Goal: Find specific page/section: Find specific page/section

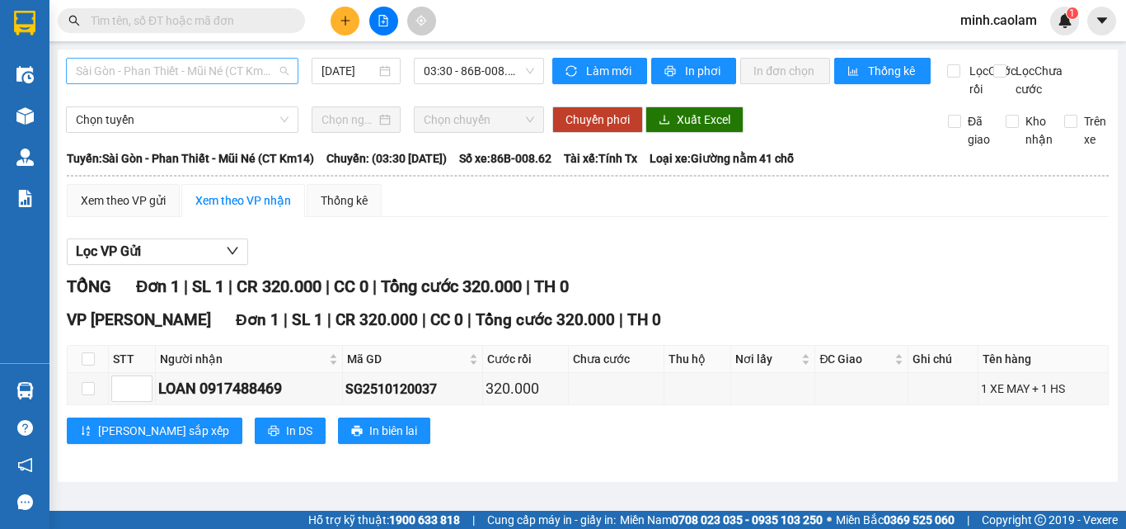
click at [167, 77] on span "Sài Gòn - Phan Thiết - Mũi Né (CT Km14)" at bounding box center [182, 71] width 213 height 25
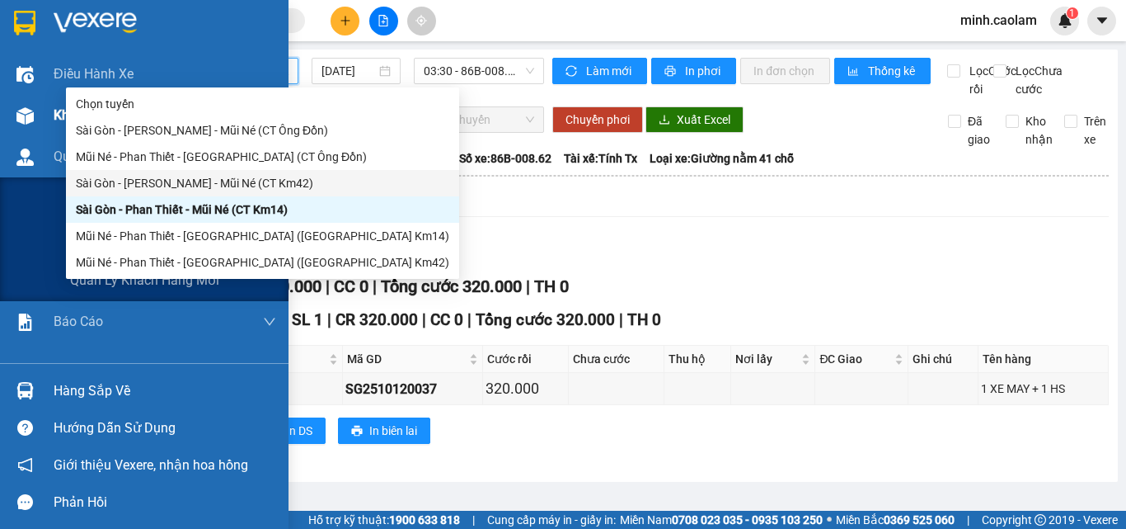
click at [29, 120] on img at bounding box center [24, 115] width 17 height 17
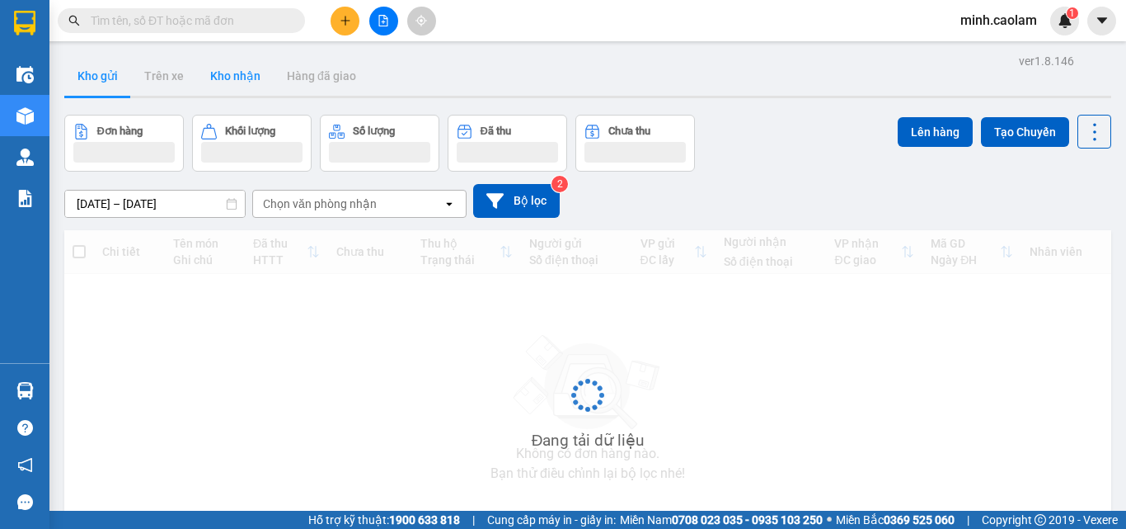
click at [233, 75] on button "Kho nhận" at bounding box center [235, 76] width 77 height 40
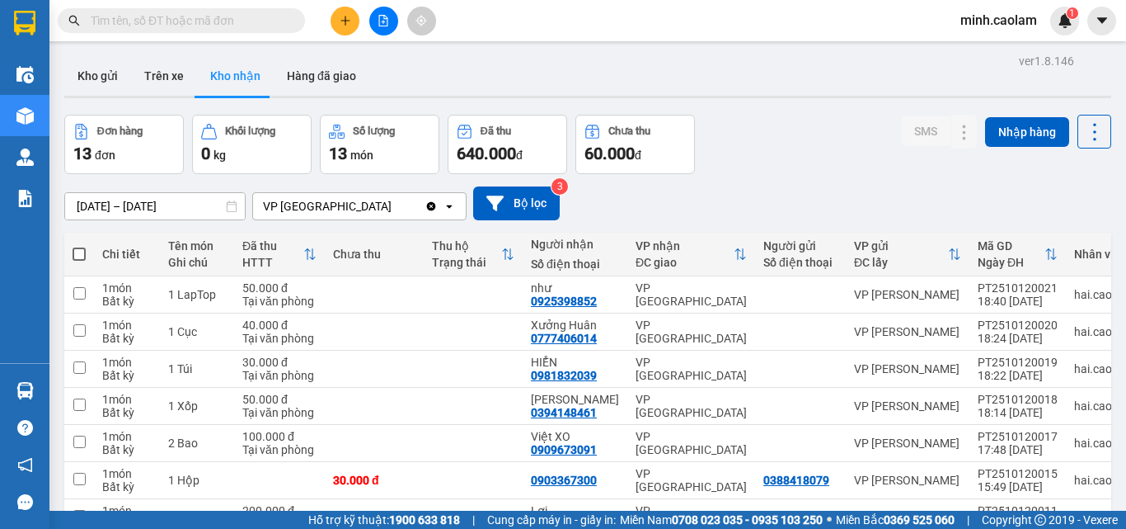
click at [829, 112] on div "ver 1.8.146 Kho gửi Trên xe Kho nhận Hàng đã giao Đơn hàng 13 đơn Khối lượng 0 …" at bounding box center [588, 377] width 1060 height 657
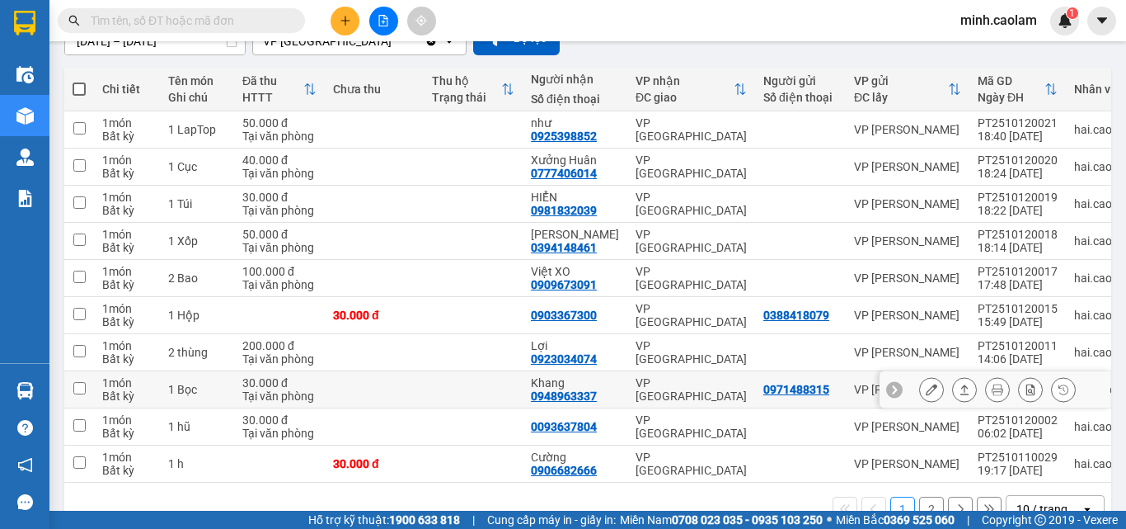
scroll to position [211, 0]
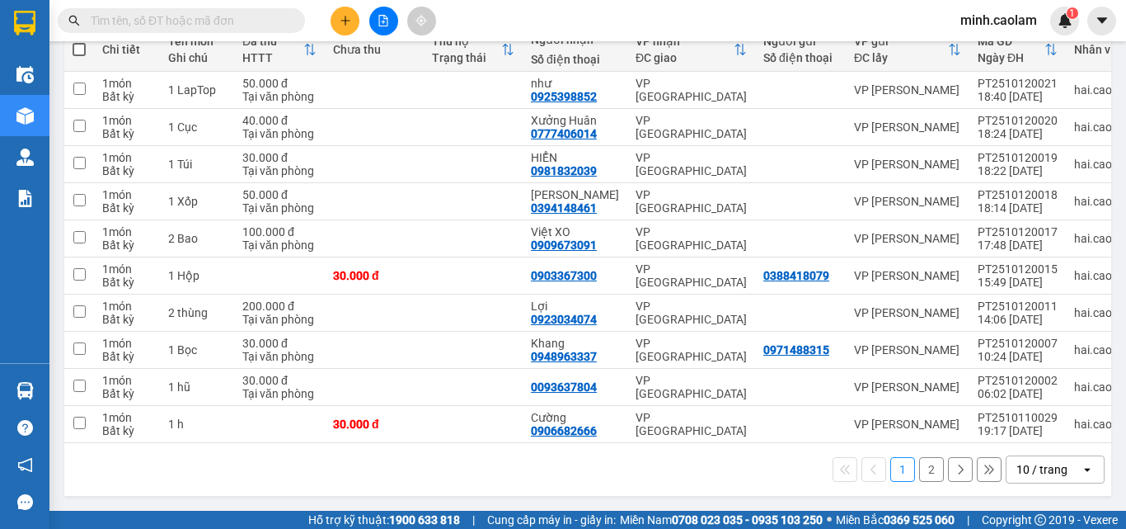
click at [919, 472] on button "2" at bounding box center [931, 469] width 25 height 25
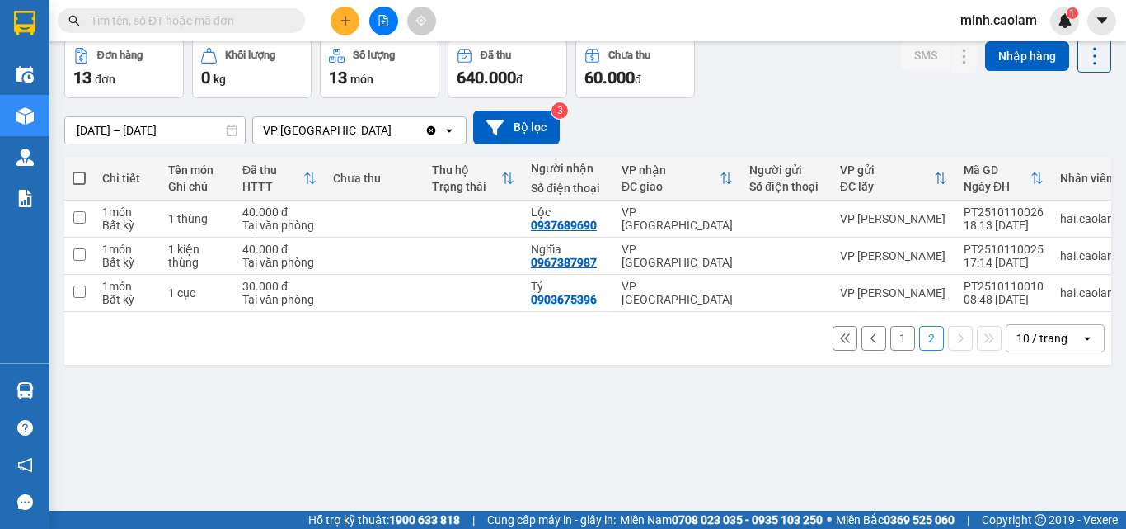
click at [890, 347] on button "1" at bounding box center [902, 338] width 25 height 25
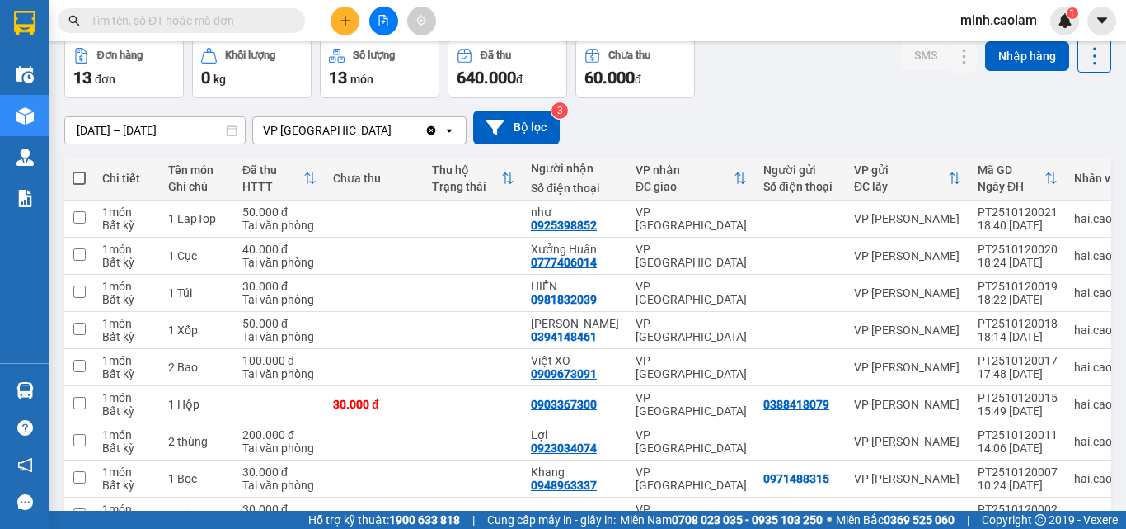
click at [862, 87] on div "Đơn hàng 13 đơn Khối lượng 0 kg Số lượng 13 món Đã thu 640.000 đ Chưa thu 60.00…" at bounding box center [587, 68] width 1047 height 59
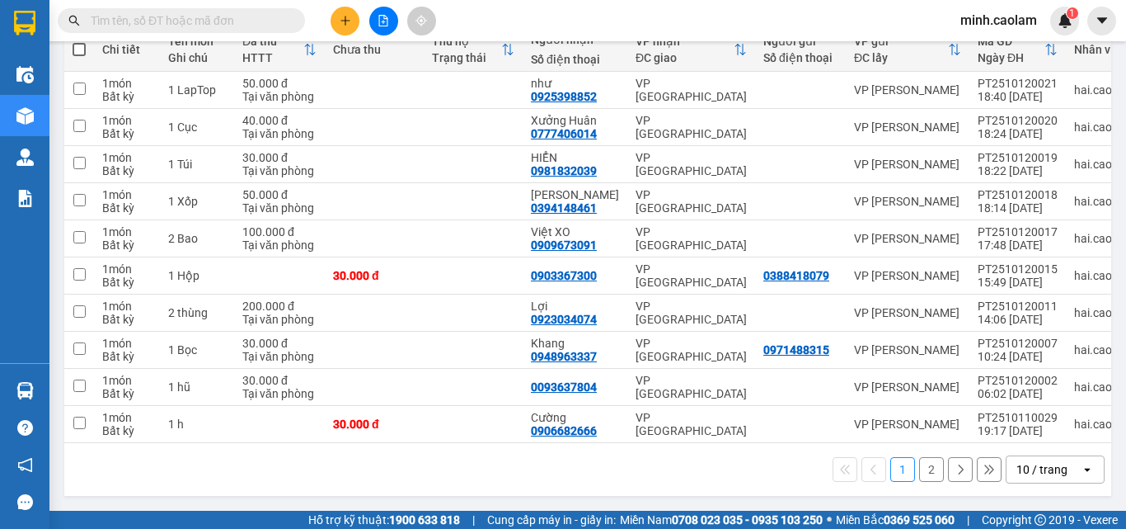
click at [919, 466] on button "2" at bounding box center [931, 469] width 25 height 25
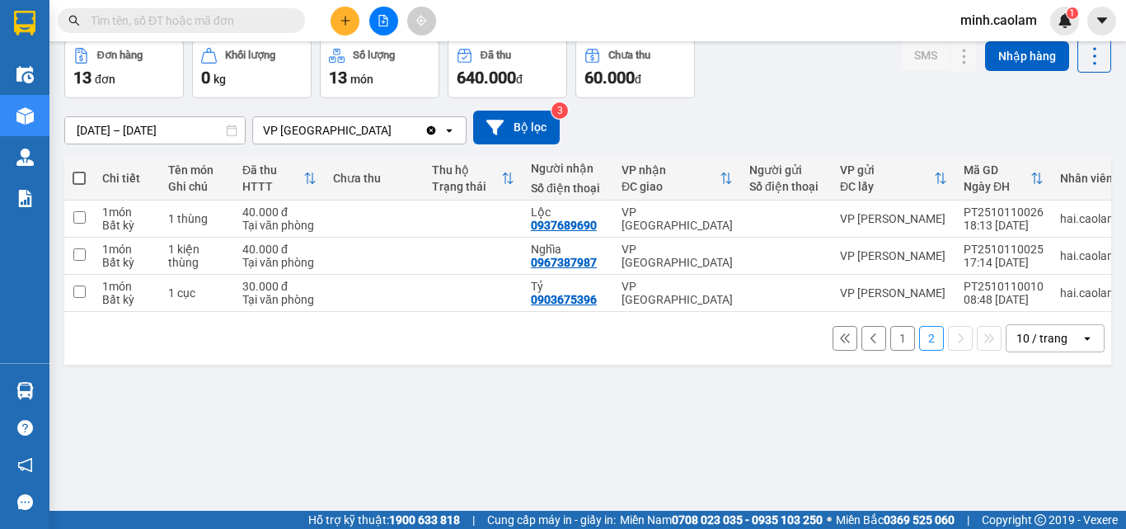
click at [903, 348] on div "1 2 10 / trang open" at bounding box center [588, 338] width 1034 height 28
click at [897, 350] on button "1" at bounding box center [902, 338] width 25 height 25
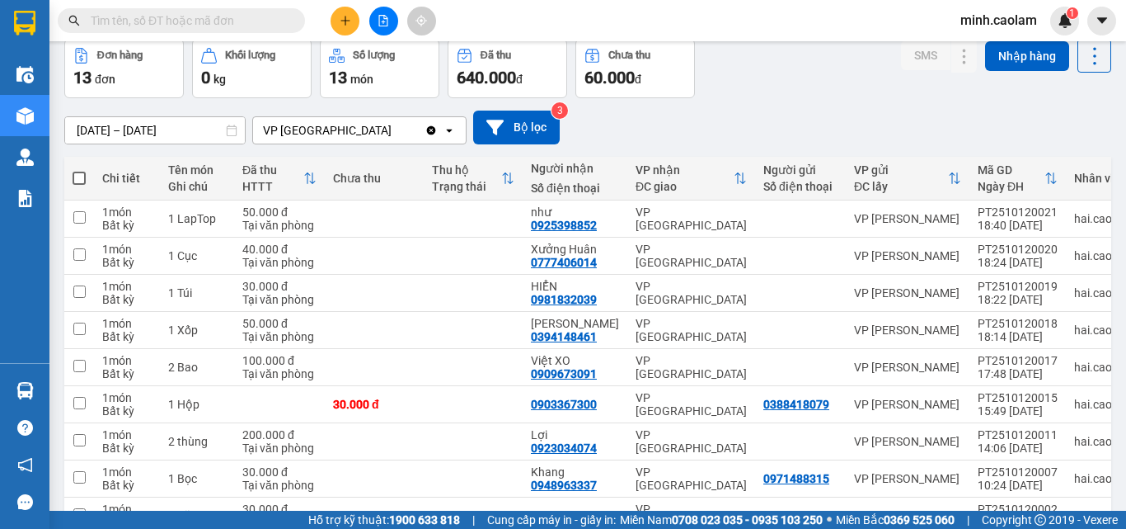
click at [115, 124] on input "[DATE] – [DATE]" at bounding box center [155, 130] width 180 height 26
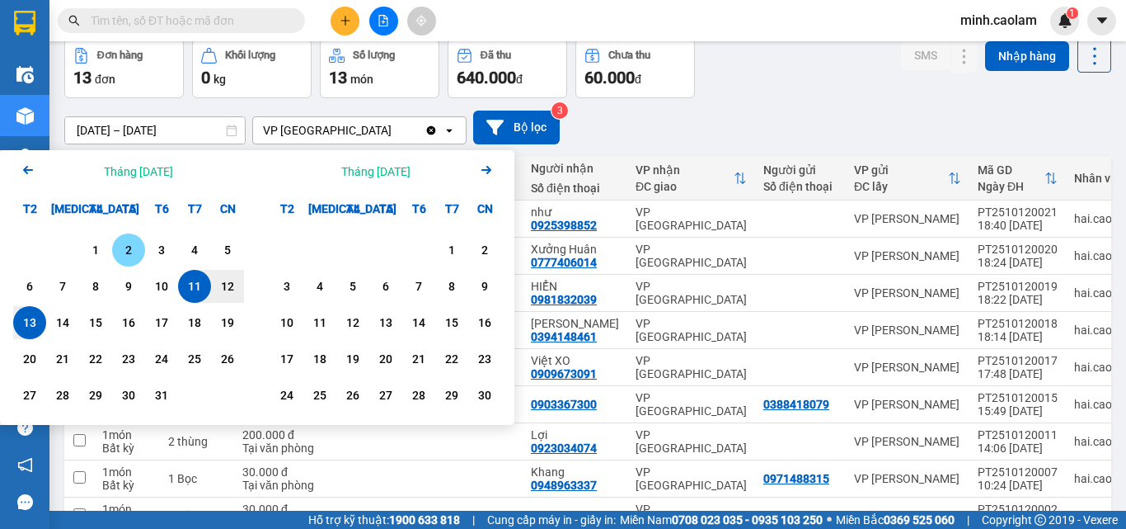
drag, startPoint x: 132, startPoint y: 243, endPoint x: 87, endPoint y: 304, distance: 76.0
click at [126, 247] on div "2" at bounding box center [128, 250] width 23 height 20
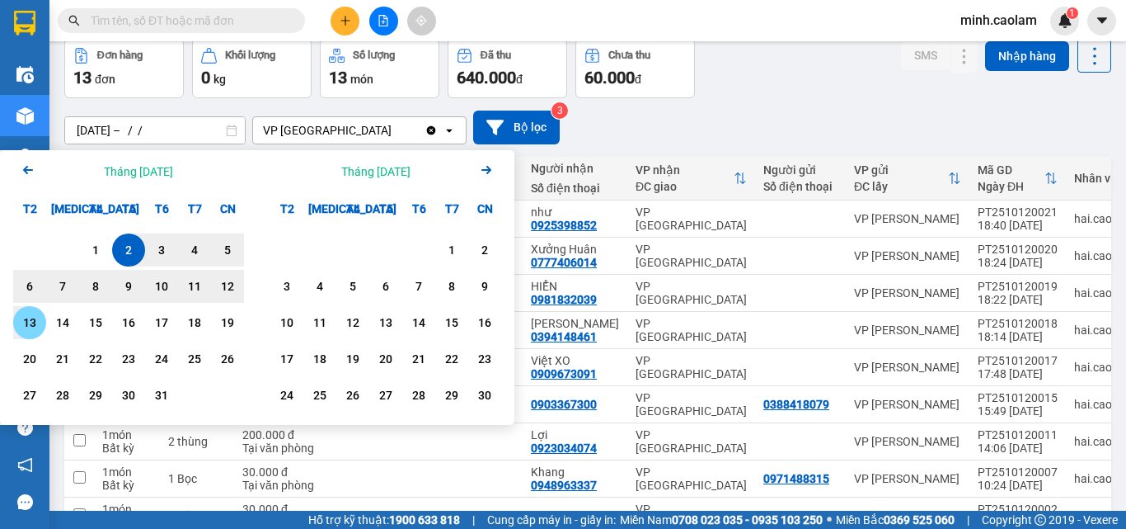
drag, startPoint x: 35, startPoint y: 317, endPoint x: 45, endPoint y: 336, distance: 21.0
click at [35, 318] on div "13" at bounding box center [29, 322] width 23 height 20
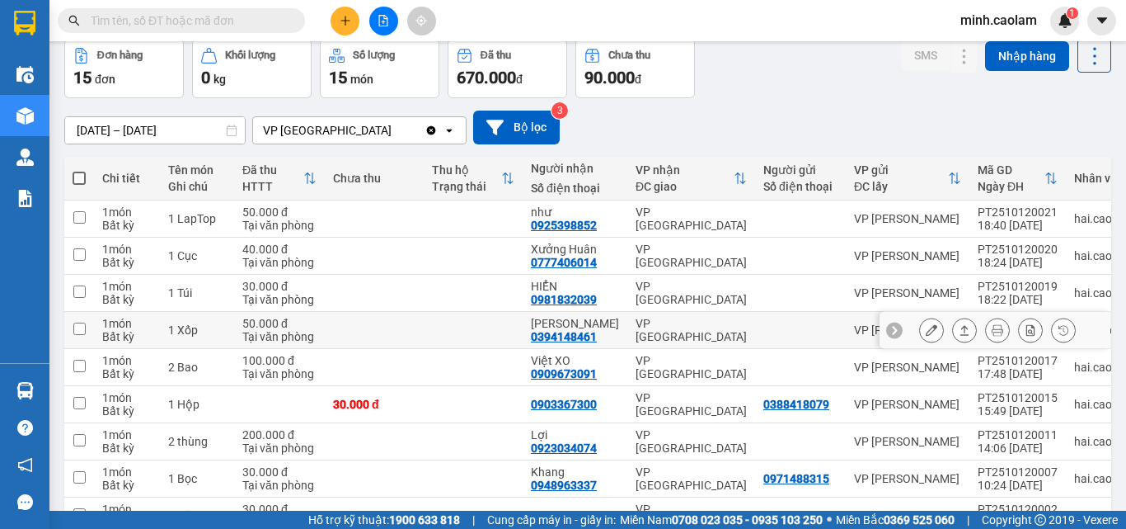
scroll to position [211, 0]
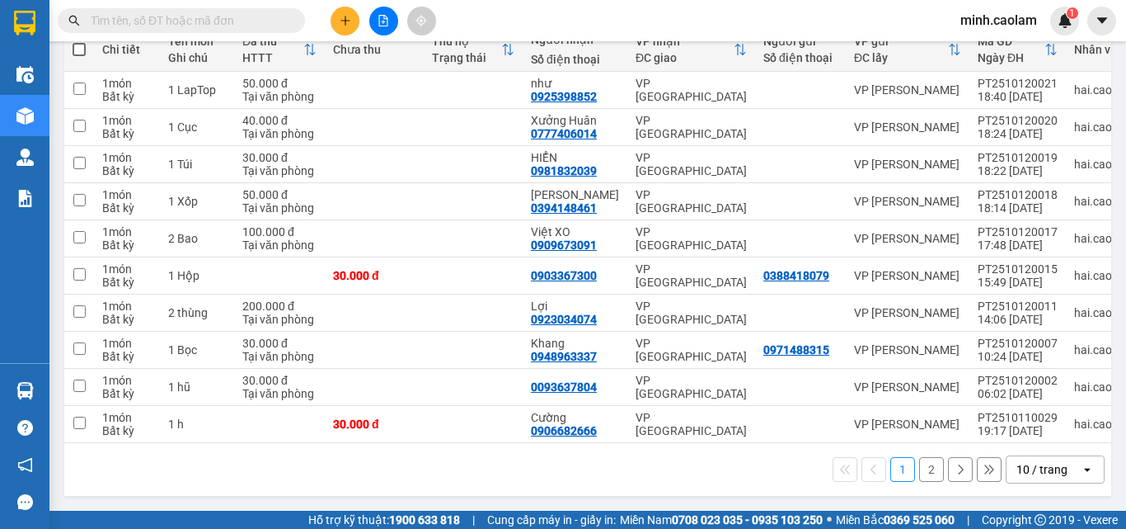
click at [922, 467] on button "2" at bounding box center [931, 469] width 25 height 25
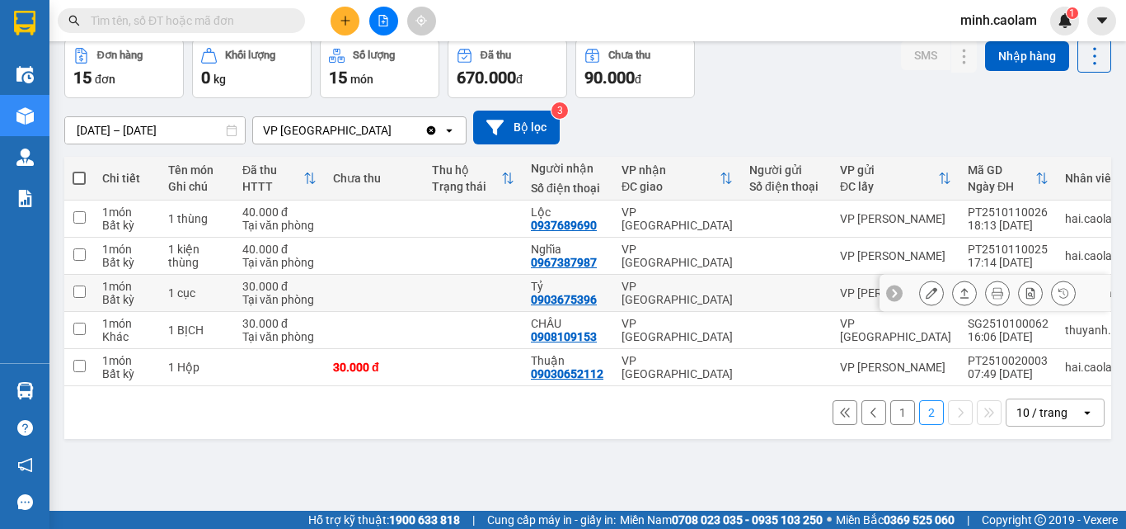
scroll to position [0, 0]
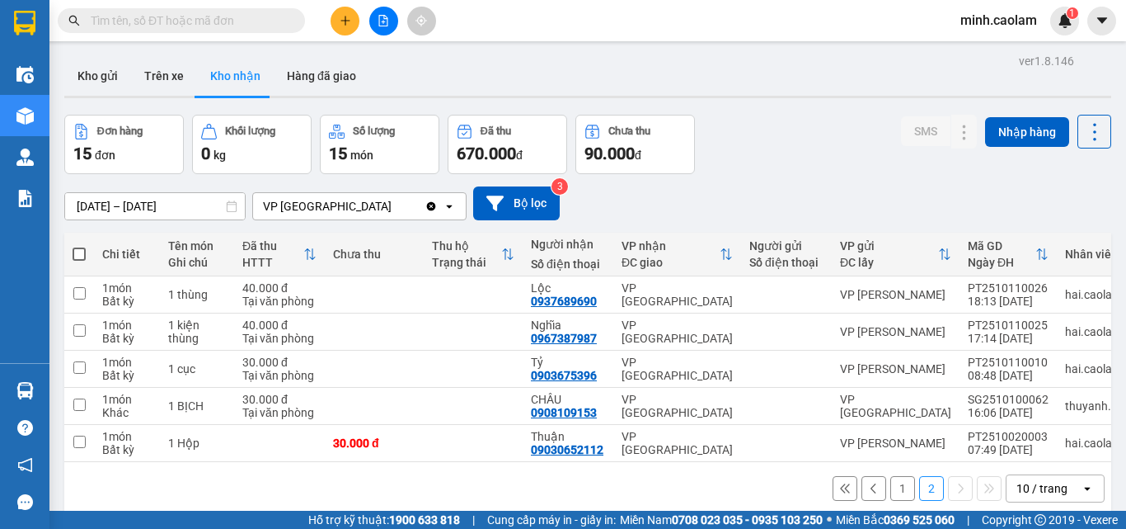
click at [142, 196] on input "[DATE] – [DATE]" at bounding box center [155, 206] width 180 height 26
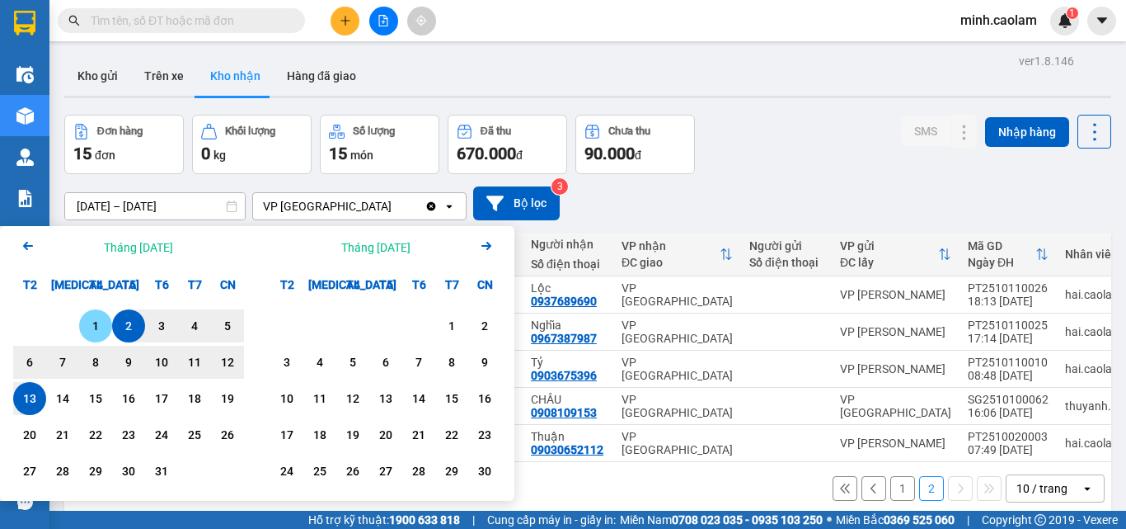
drag, startPoint x: 93, startPoint y: 317, endPoint x: 57, endPoint y: 375, distance: 68.9
click at [92, 317] on div "1" at bounding box center [95, 326] width 23 height 20
click at [28, 402] on div "13" at bounding box center [29, 398] width 23 height 20
type input "[DATE] – [DATE]"
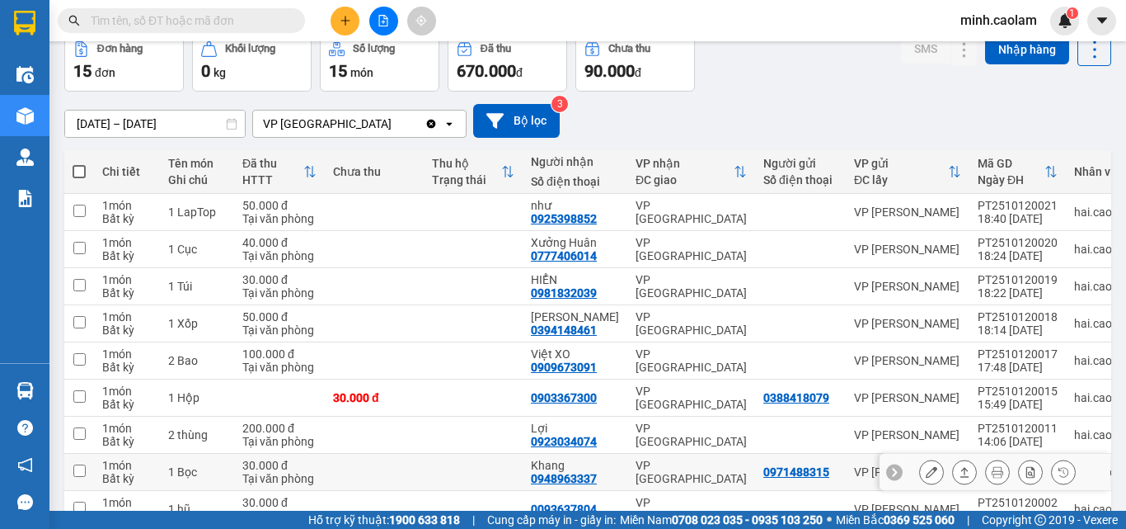
scroll to position [211, 0]
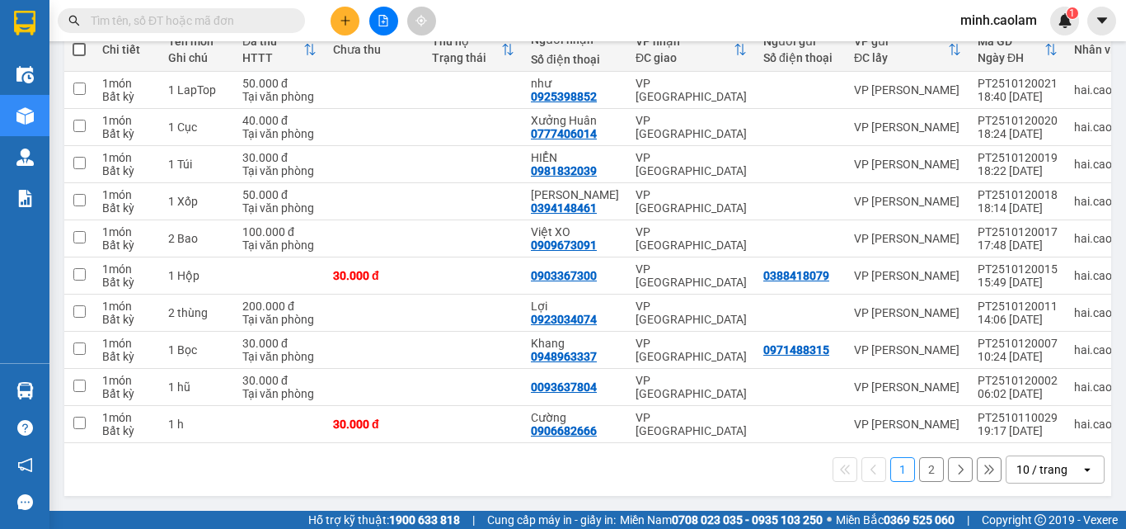
drag, startPoint x: 922, startPoint y: 468, endPoint x: 908, endPoint y: 470, distance: 14.1
click at [920, 468] on button "2" at bounding box center [931, 469] width 25 height 25
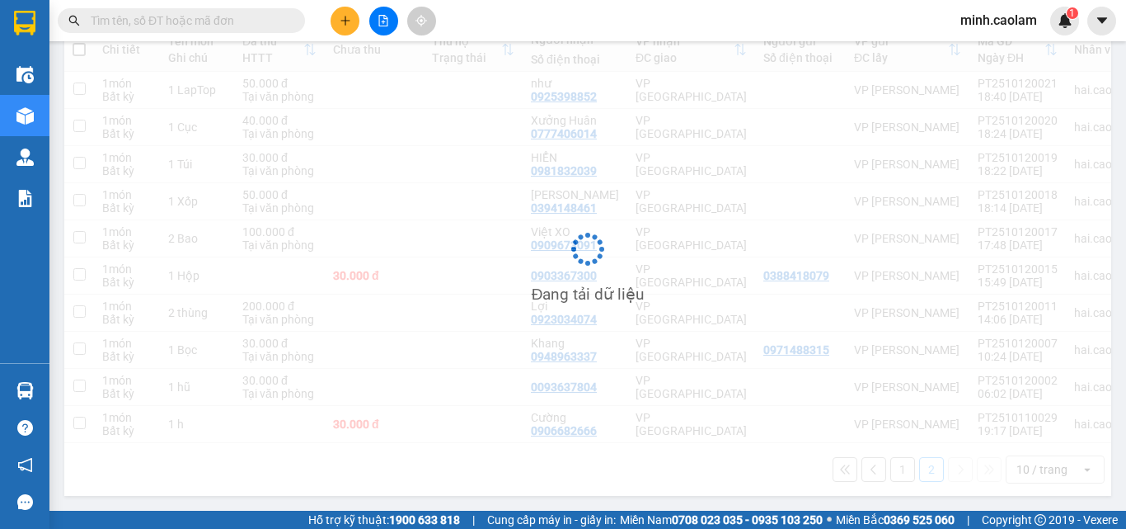
scroll to position [76, 0]
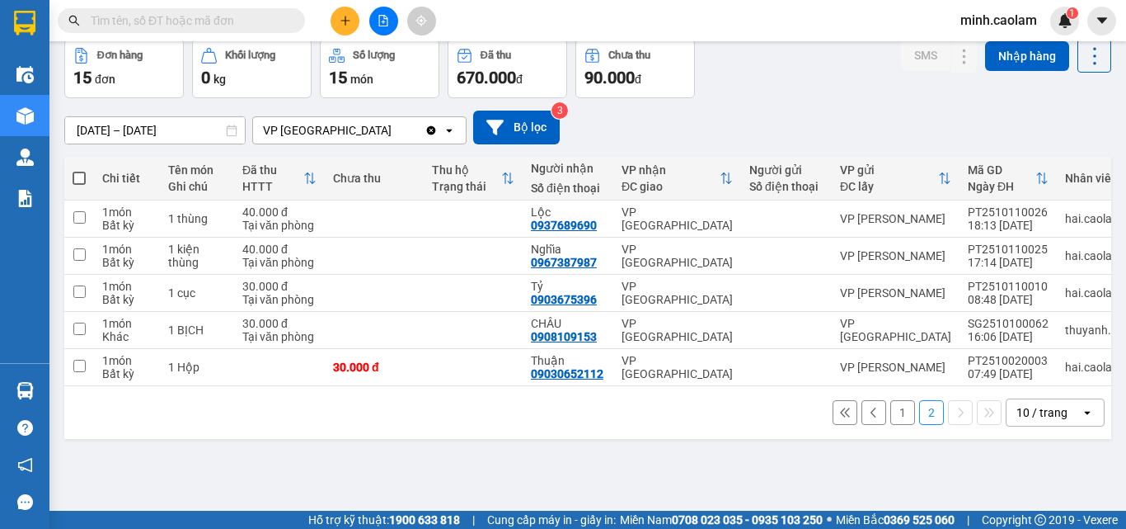
click at [897, 417] on button "1" at bounding box center [902, 412] width 25 height 25
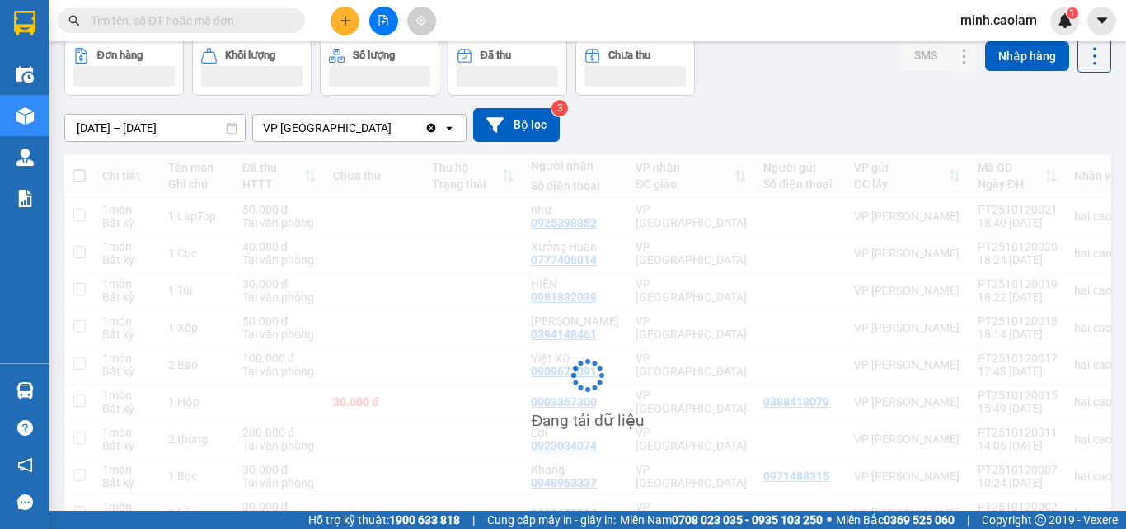
scroll to position [0, 0]
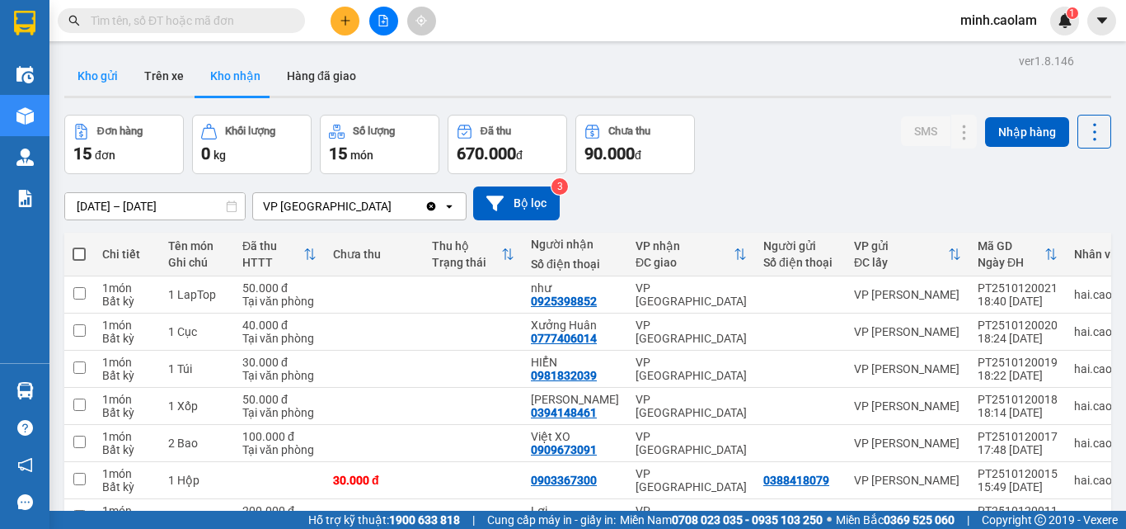
click at [116, 76] on button "Kho gửi" at bounding box center [97, 76] width 67 height 40
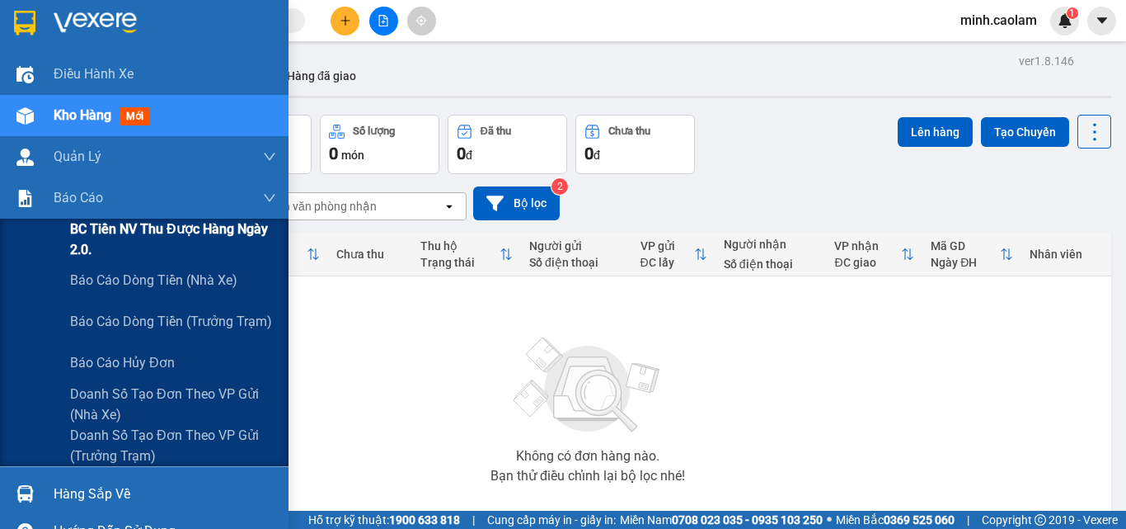
drag, startPoint x: 98, startPoint y: 251, endPoint x: 84, endPoint y: 262, distance: 18.2
click at [98, 251] on span "BC Tiền NV thu được hàng ngày 2.0." at bounding box center [173, 238] width 206 height 41
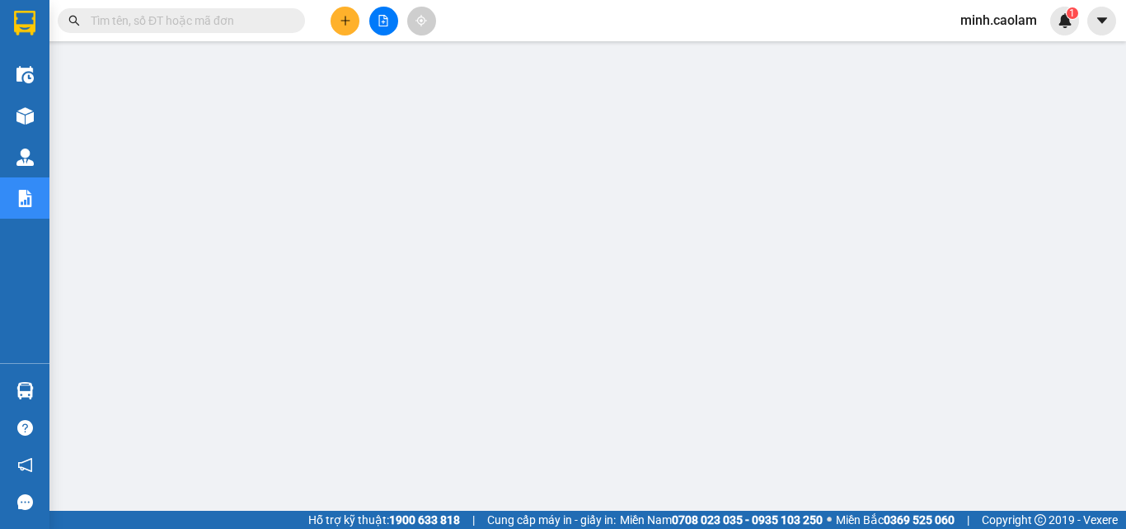
click at [150, 29] on input "text" at bounding box center [188, 21] width 195 height 18
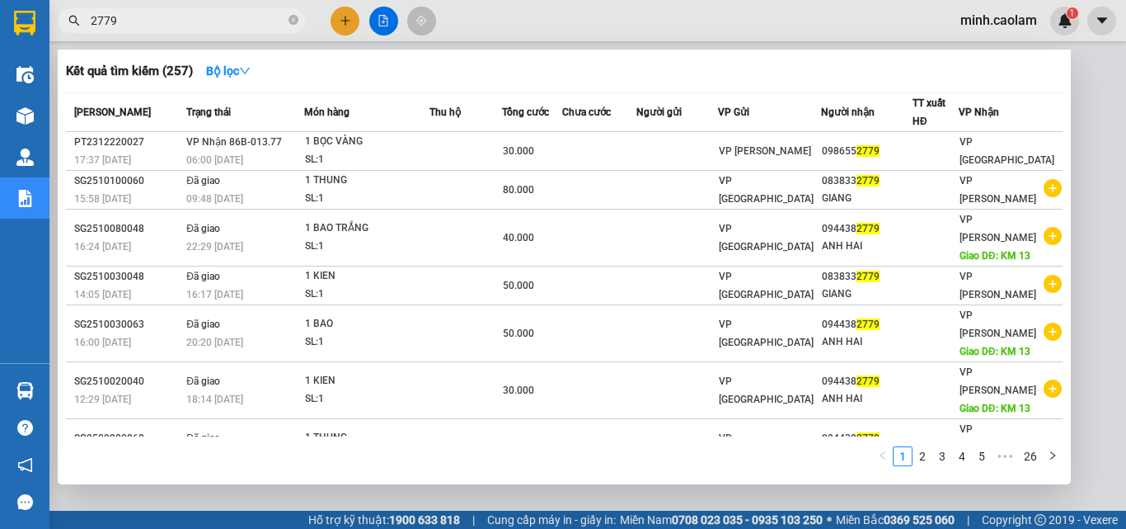
type input "2779"
